Goal: Information Seeking & Learning: Learn about a topic

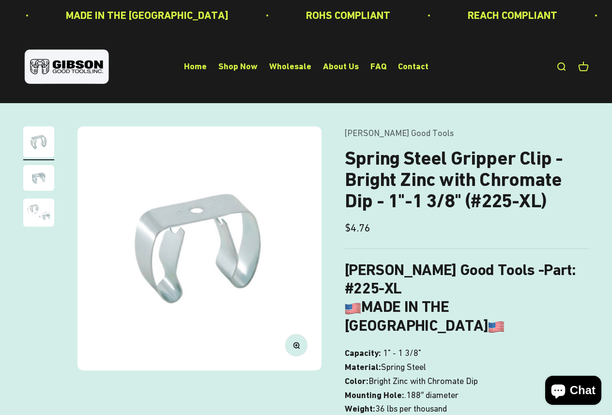
click at [43, 181] on img "Go to item 2" at bounding box center [38, 178] width 31 height 26
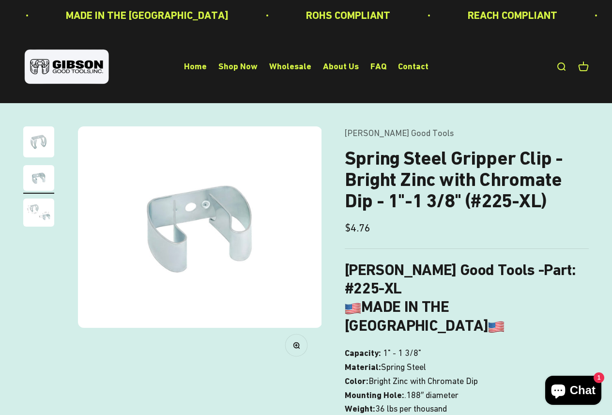
scroll to position [0, 250]
click at [40, 210] on img "Go to item 3" at bounding box center [38, 213] width 31 height 28
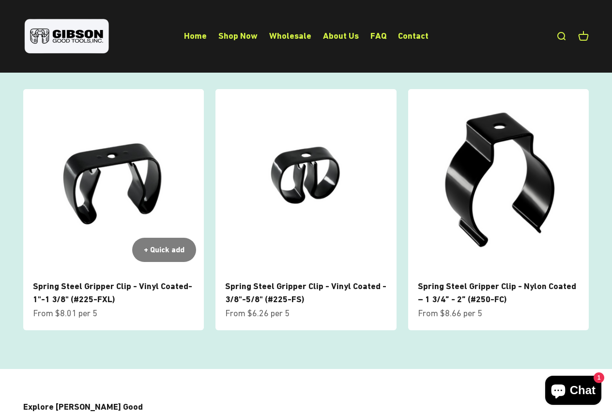
scroll to position [906, 0]
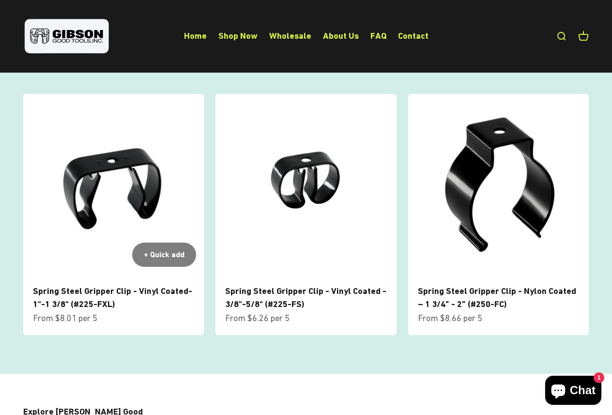
click at [137, 286] on link "Spring Steel Gripper Clip - Vinyl Coated- 1"-1 3/8" (#225-FXL)" at bounding box center [112, 297] width 159 height 23
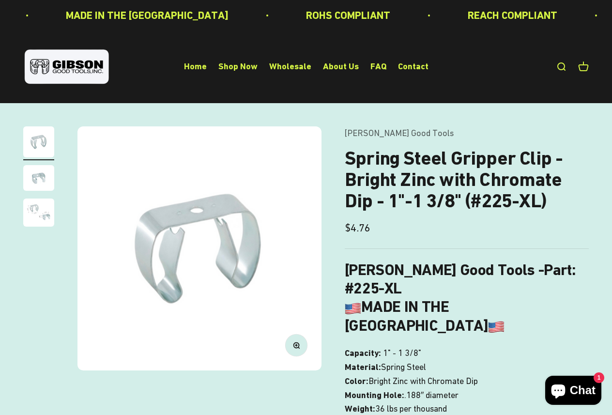
click at [26, 176] on img "Go to item 2" at bounding box center [38, 178] width 31 height 26
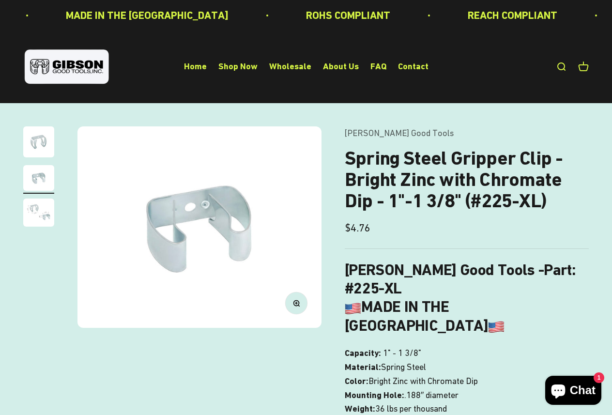
click at [36, 216] on img "Go to item 3" at bounding box center [38, 213] width 31 height 28
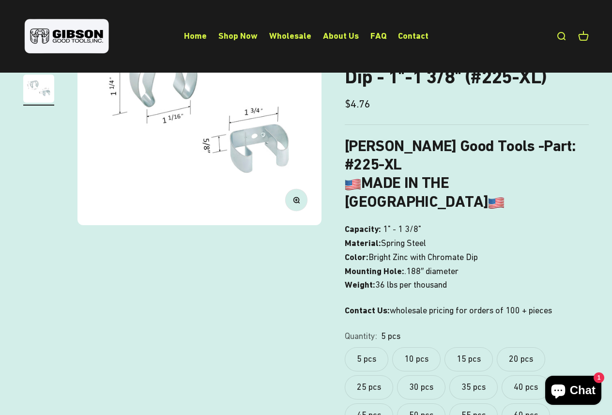
scroll to position [125, 0]
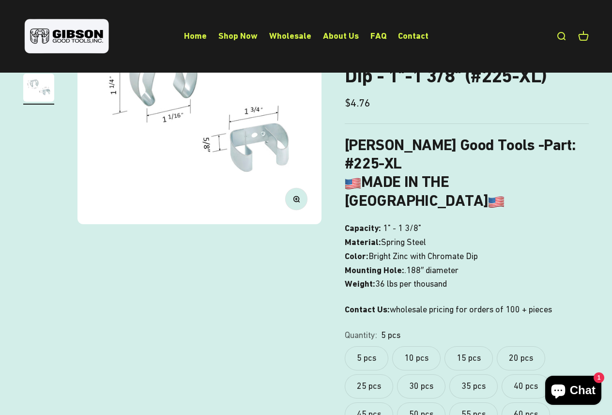
click at [237, 41] on li "Shop Now" at bounding box center [237, 36] width 39 height 14
click at [239, 33] on link "Shop Now" at bounding box center [237, 36] width 39 height 10
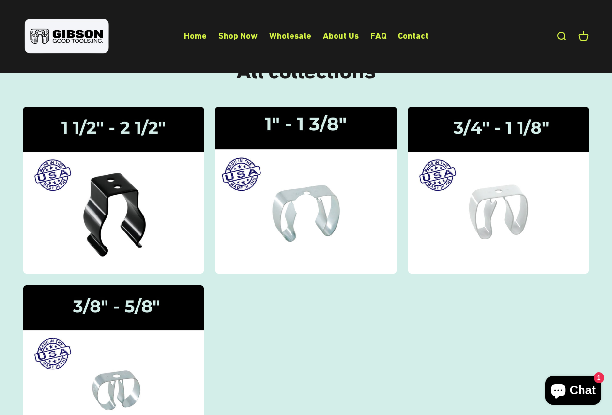
scroll to position [46, 0]
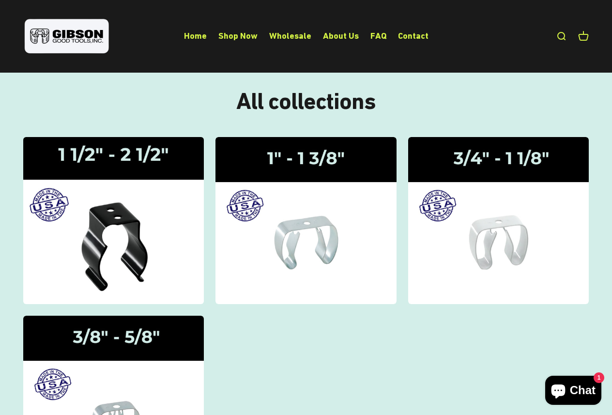
click at [153, 230] on img at bounding box center [114, 220] width 192 height 177
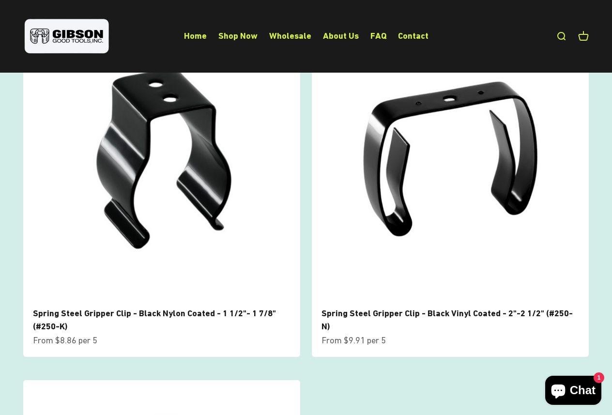
scroll to position [109, 0]
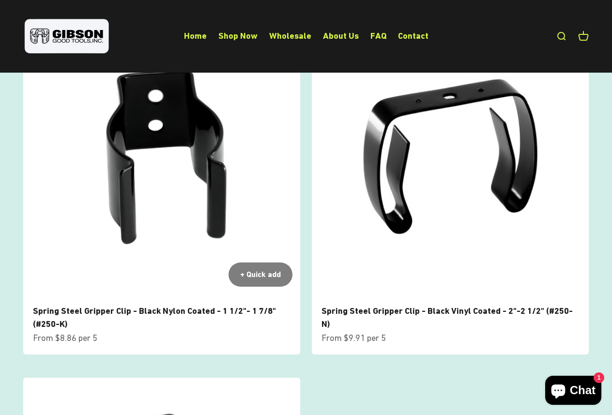
click at [204, 154] on img at bounding box center [161, 155] width 277 height 277
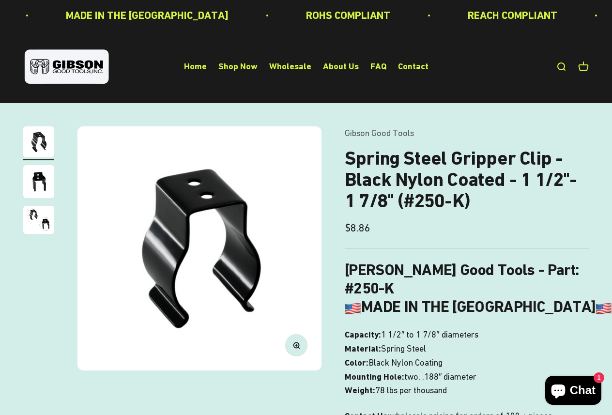
click at [461, 180] on h1 "Spring Steel Gripper Clip - Black Nylon Coated - 1 1/2"- 1 7/8" (#250-K)" at bounding box center [467, 180] width 244 height 64
